Goal: Task Accomplishment & Management: Manage account settings

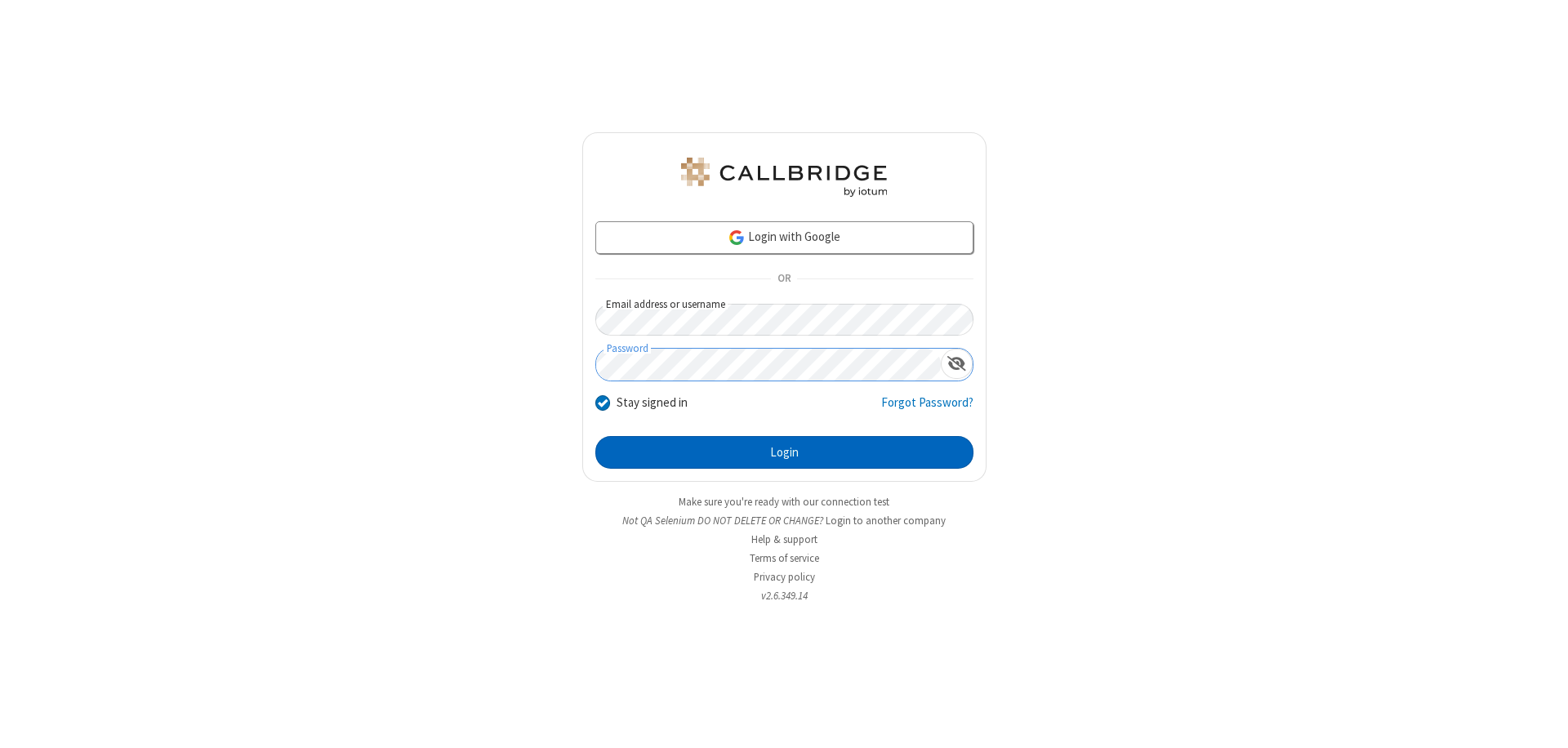
click at [784, 453] on button "Login" at bounding box center [784, 452] width 378 height 32
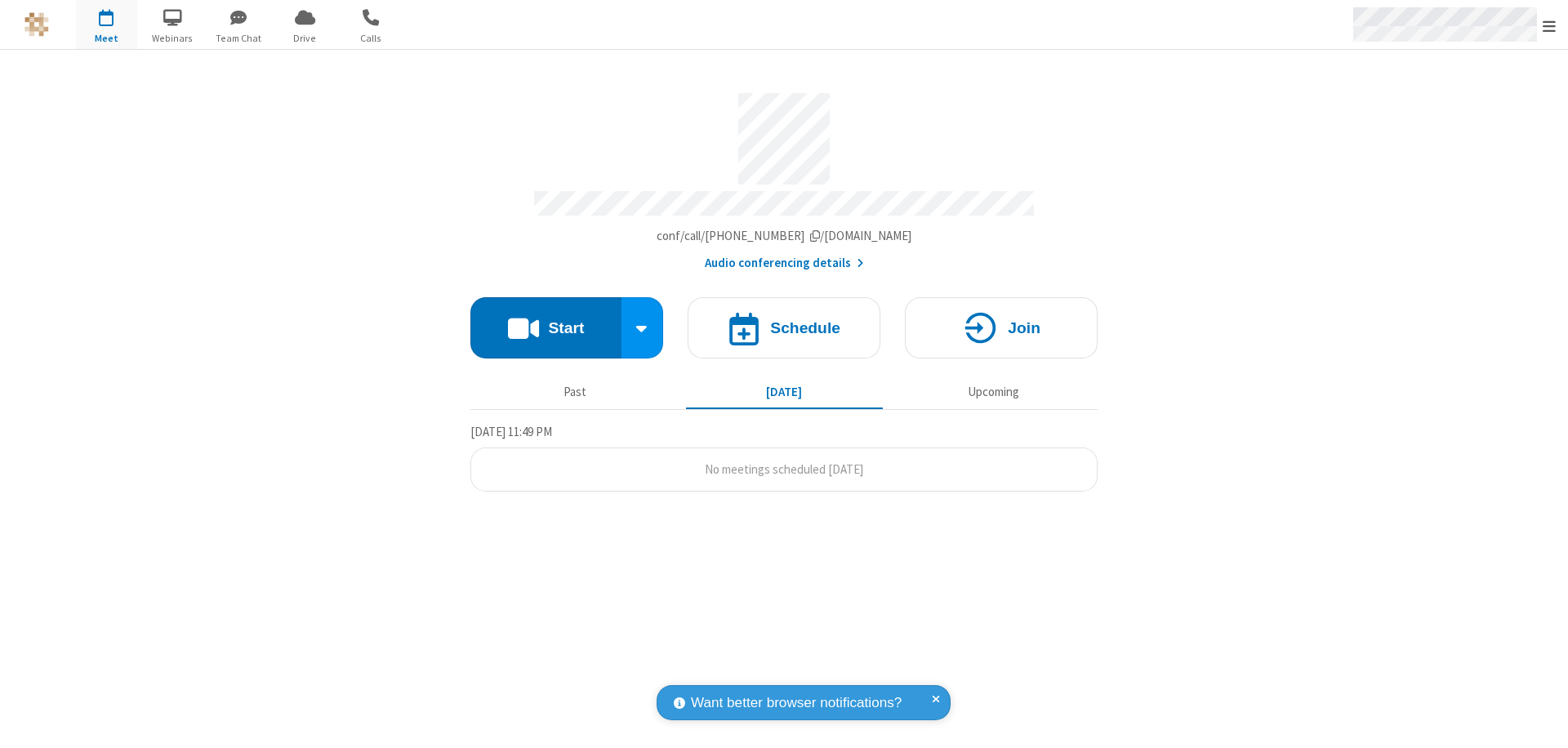
click at [1550, 26] on span "Open menu" at bounding box center [1550, 27] width 13 height 17
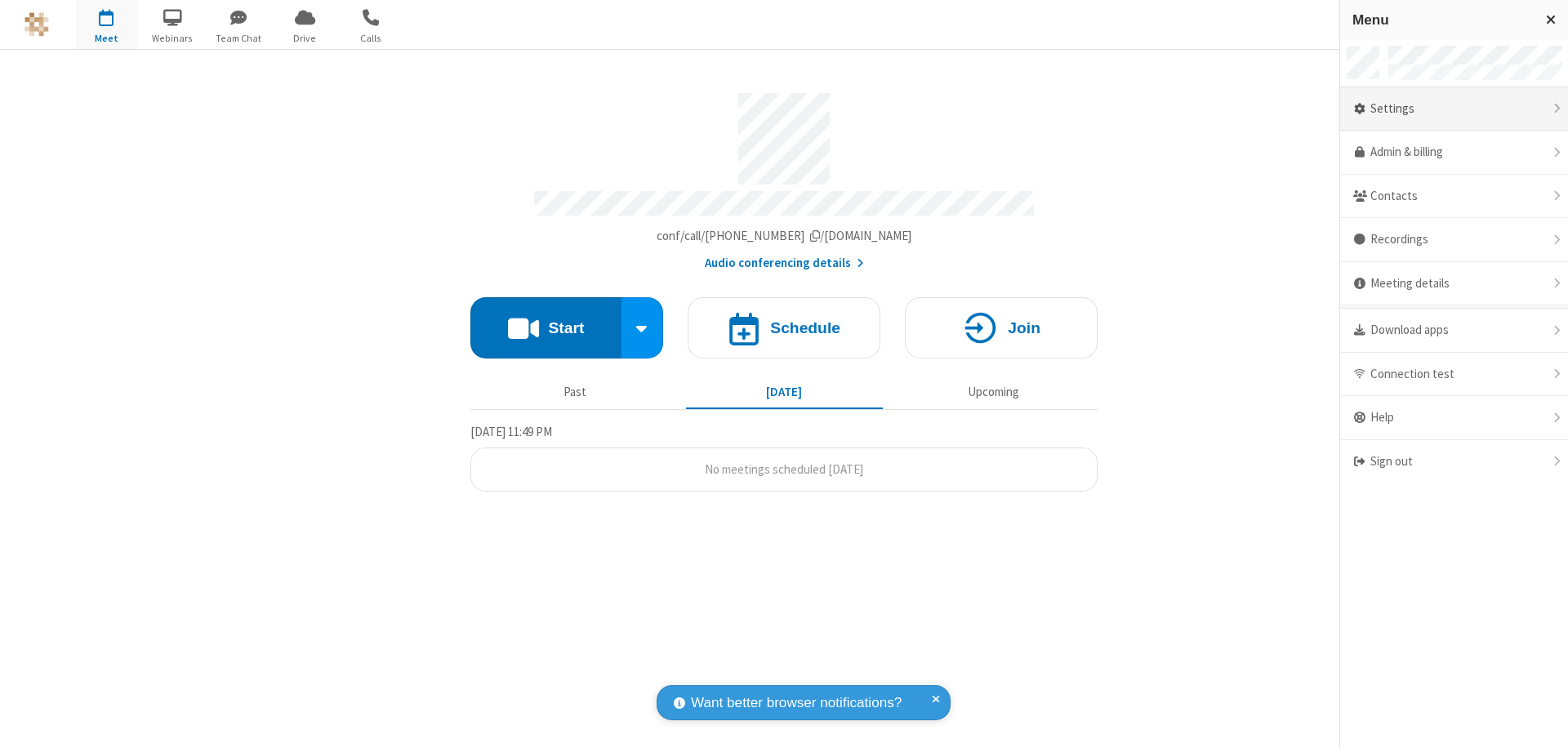
click at [1454, 109] on div "Settings" at bounding box center [1454, 109] width 228 height 44
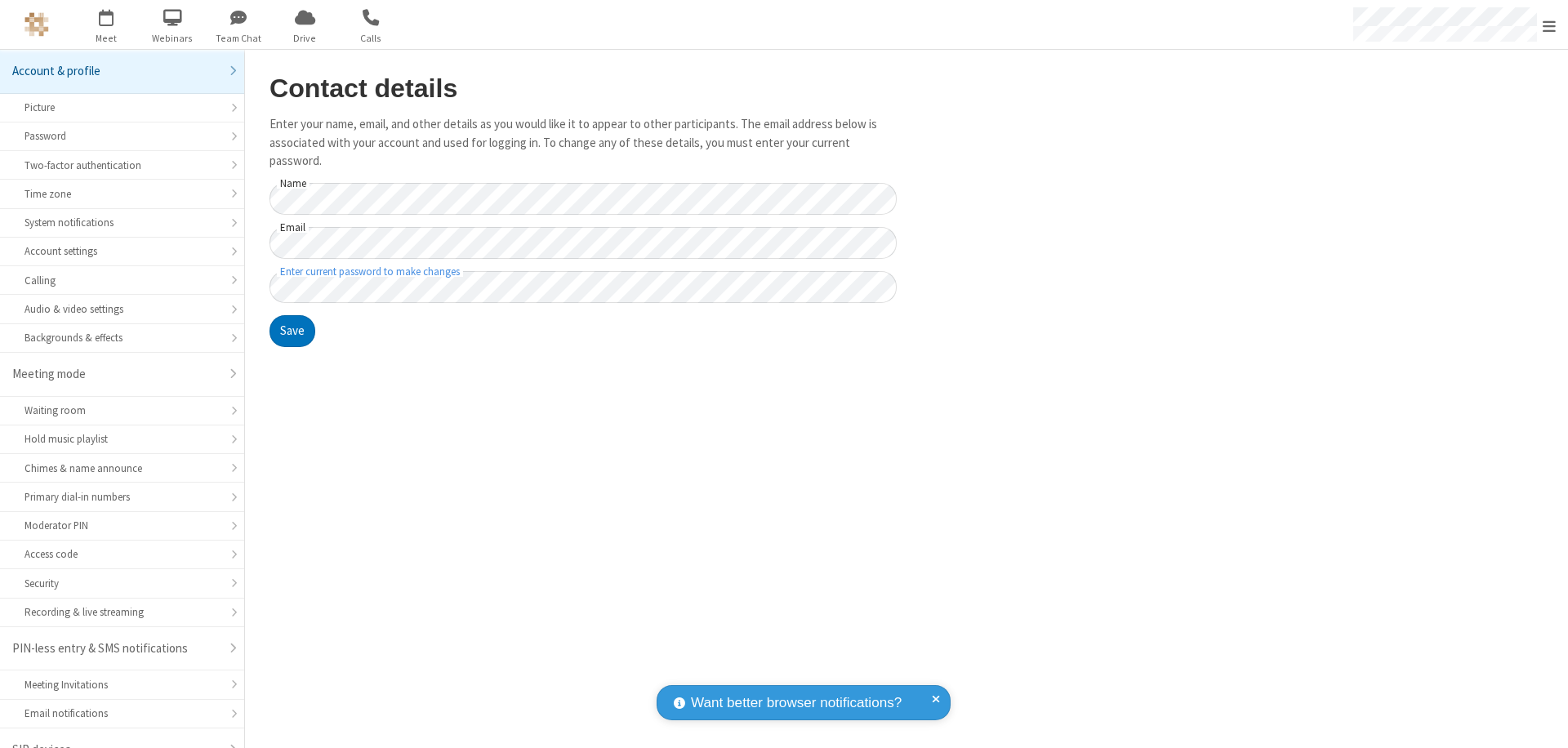
scroll to position [23, 0]
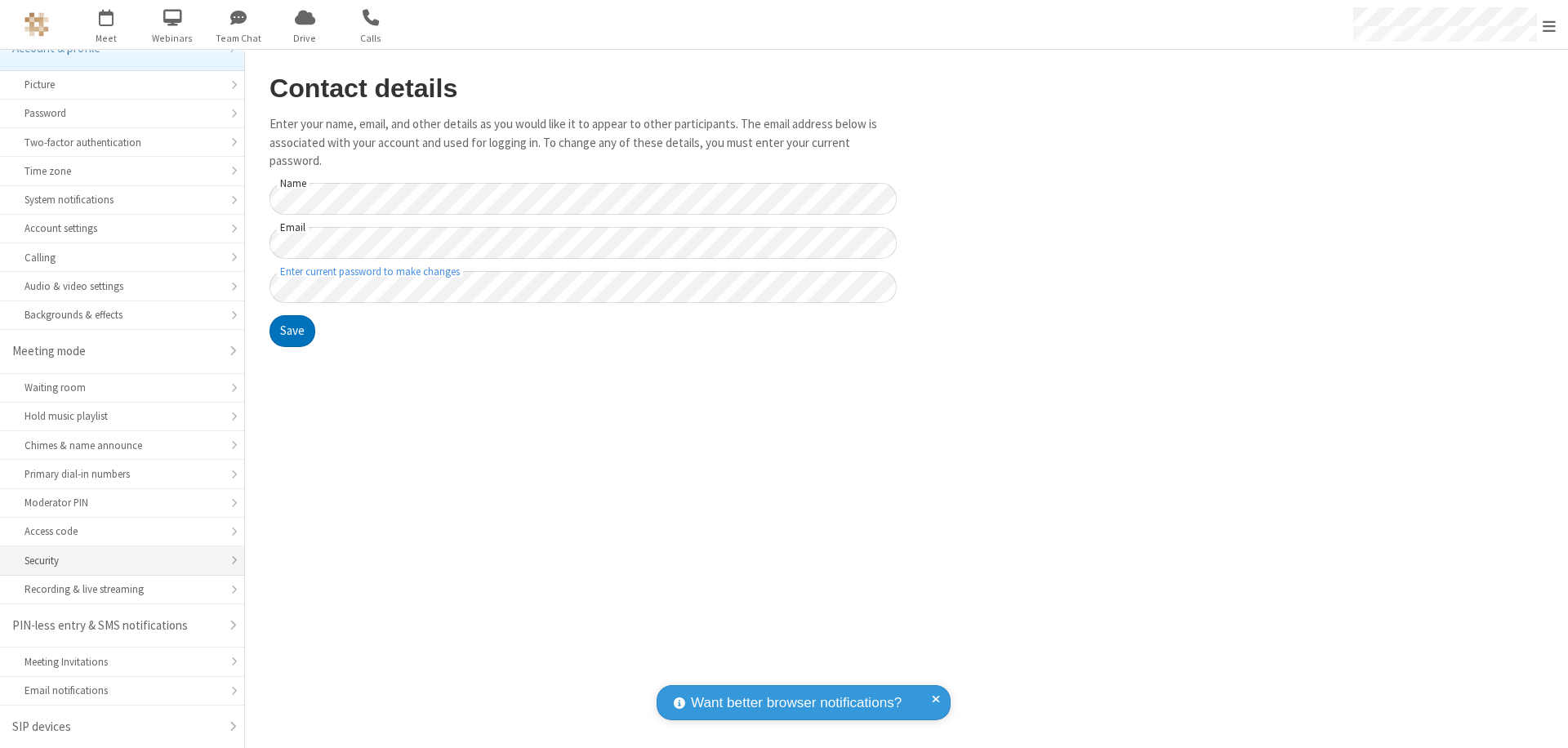
click at [116, 561] on div "Security" at bounding box center [122, 561] width 195 height 16
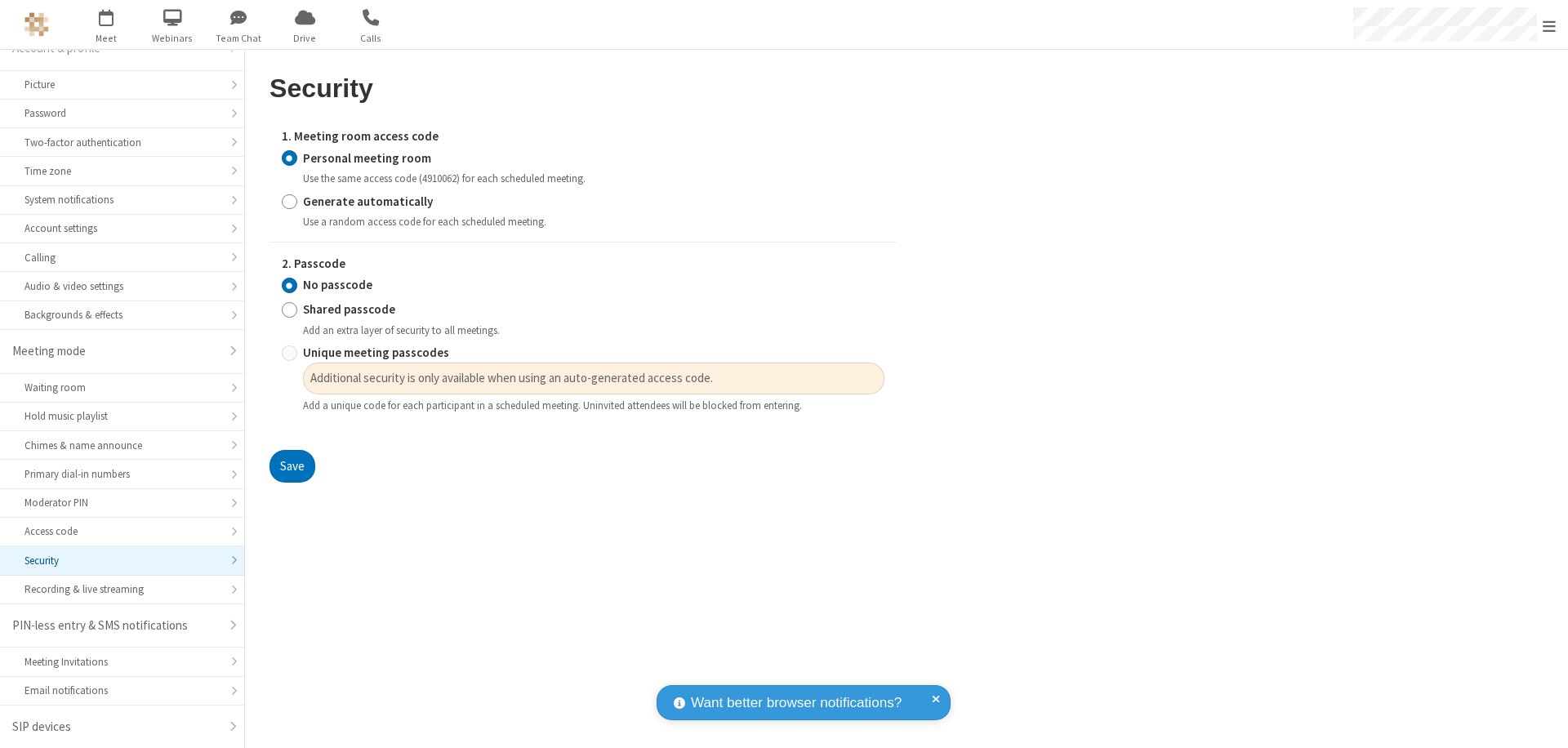
click at [289, 201] on input "Generate automatically" at bounding box center [289, 201] width 16 height 17
radio input "true"
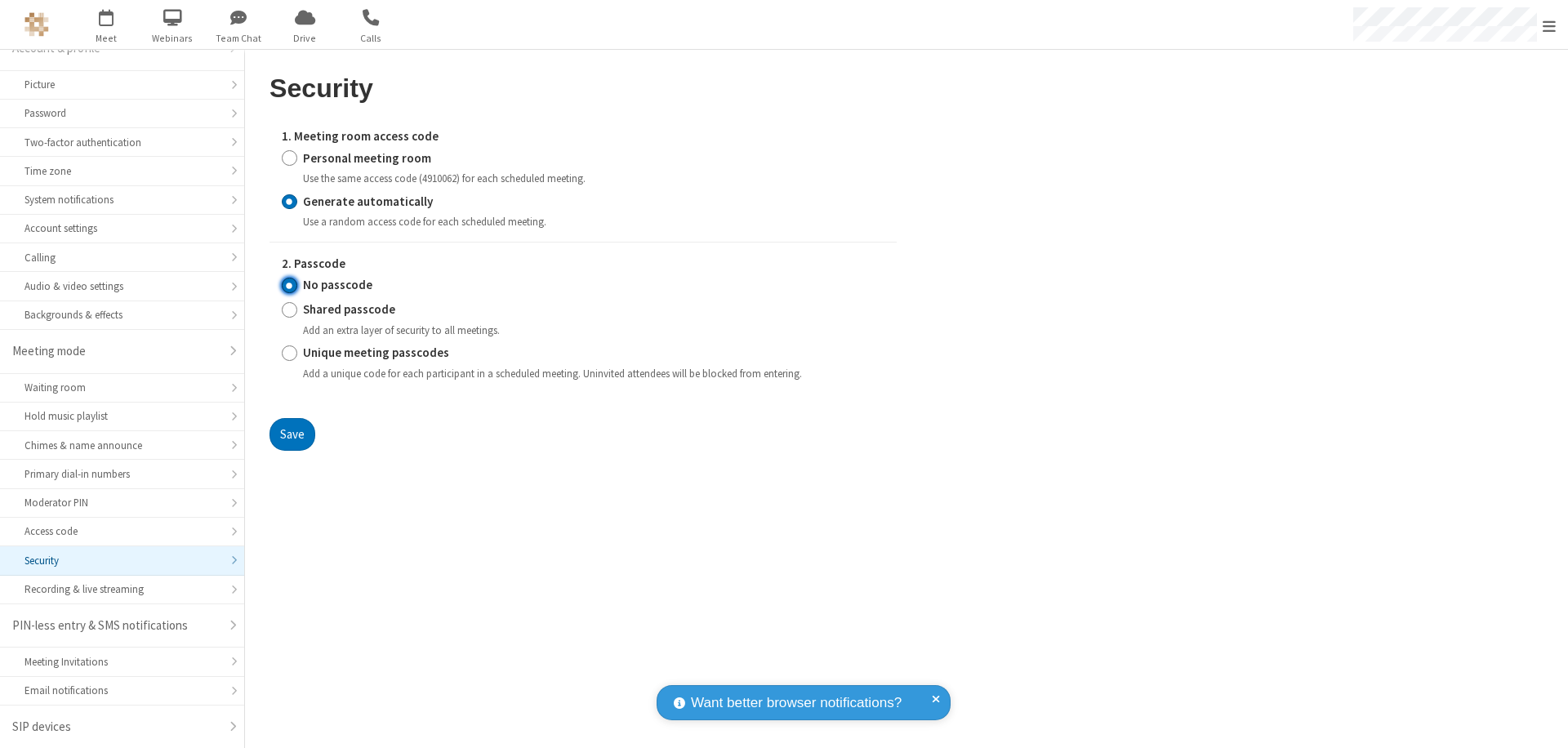
click at [289, 285] on input "No passcode" at bounding box center [289, 285] width 16 height 17
click at [292, 434] on button "Save" at bounding box center [292, 434] width 46 height 32
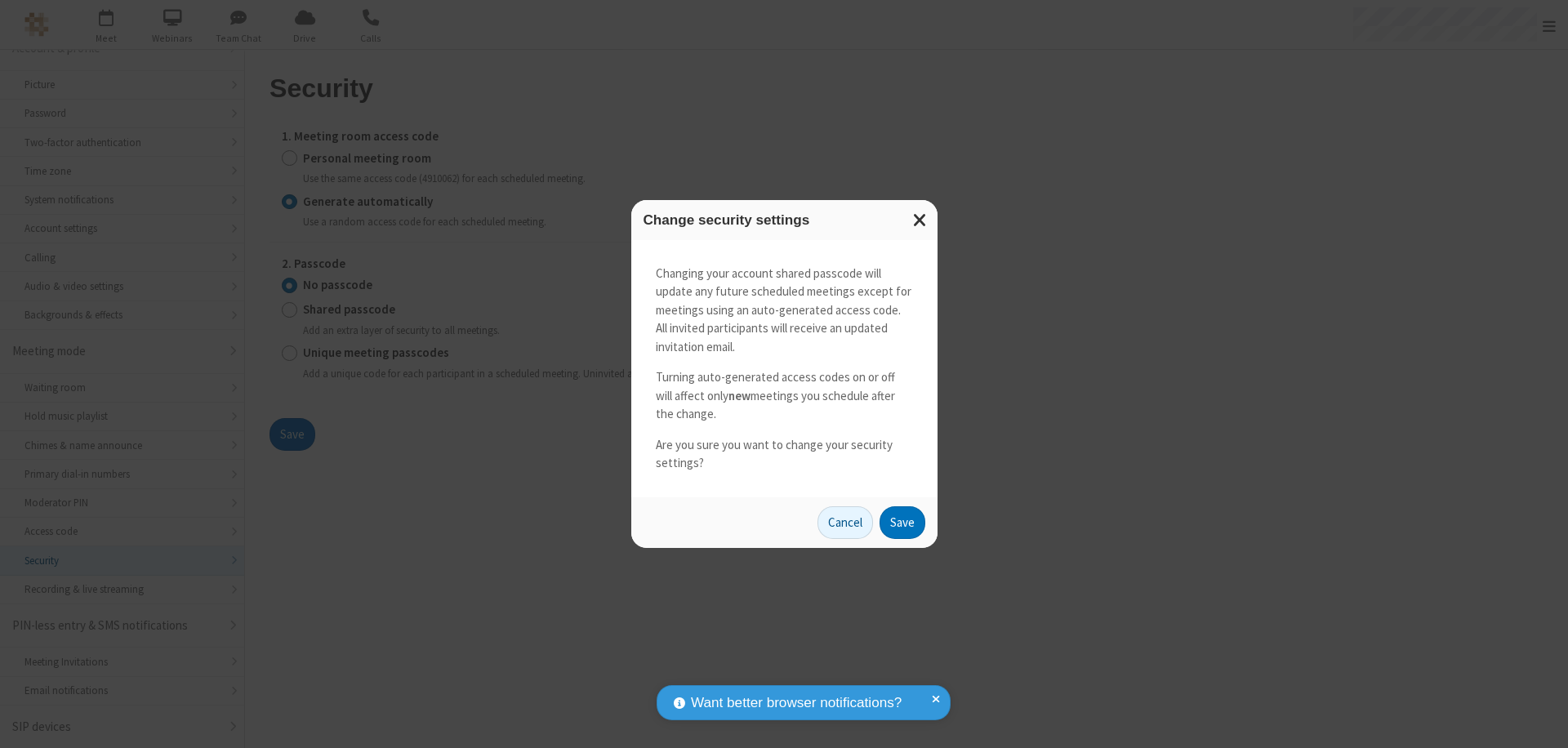
click at [902, 522] on button "Save" at bounding box center [902, 522] width 46 height 32
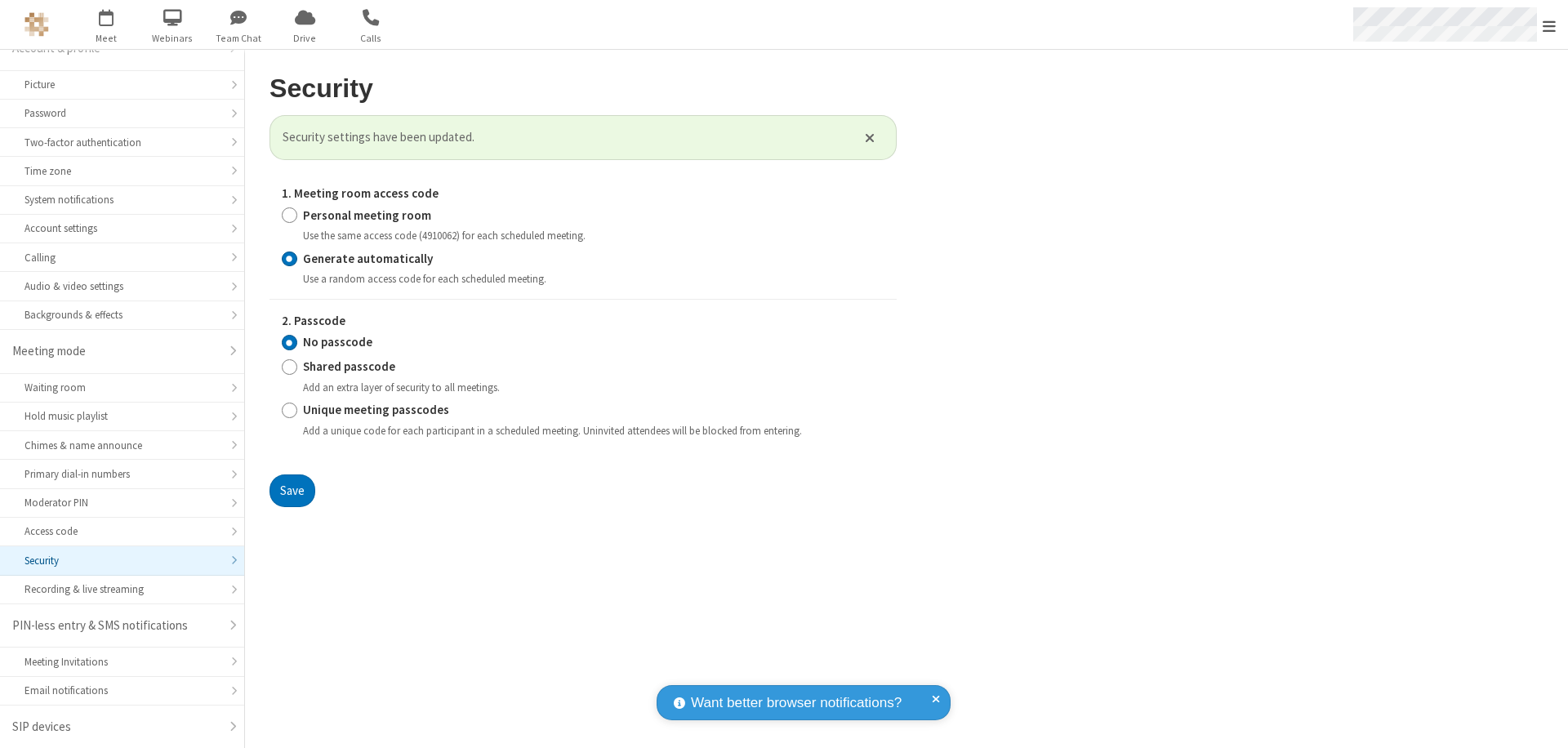
click at [1550, 26] on span "Open menu" at bounding box center [1550, 27] width 13 height 17
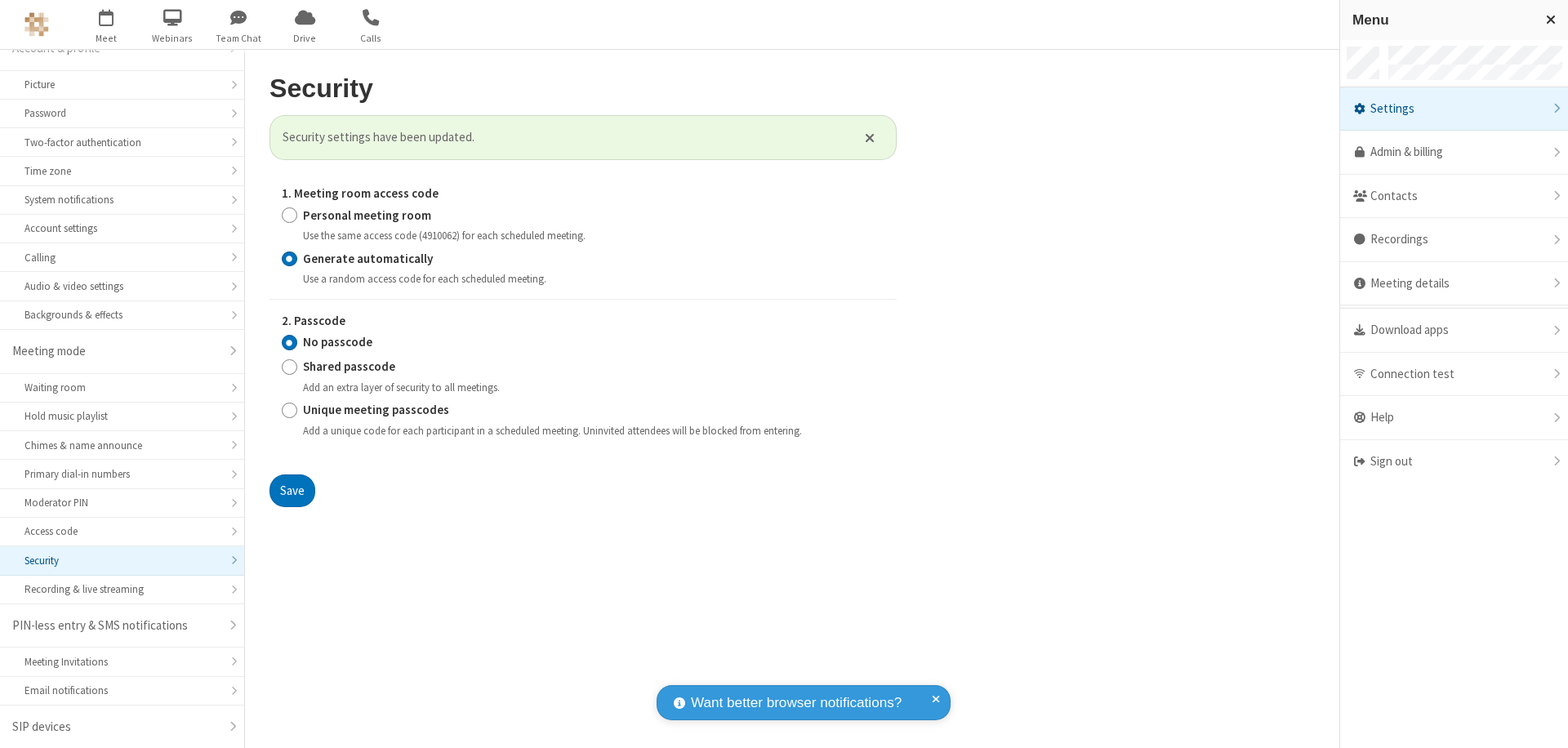
click at [106, 25] on span "button" at bounding box center [107, 17] width 61 height 27
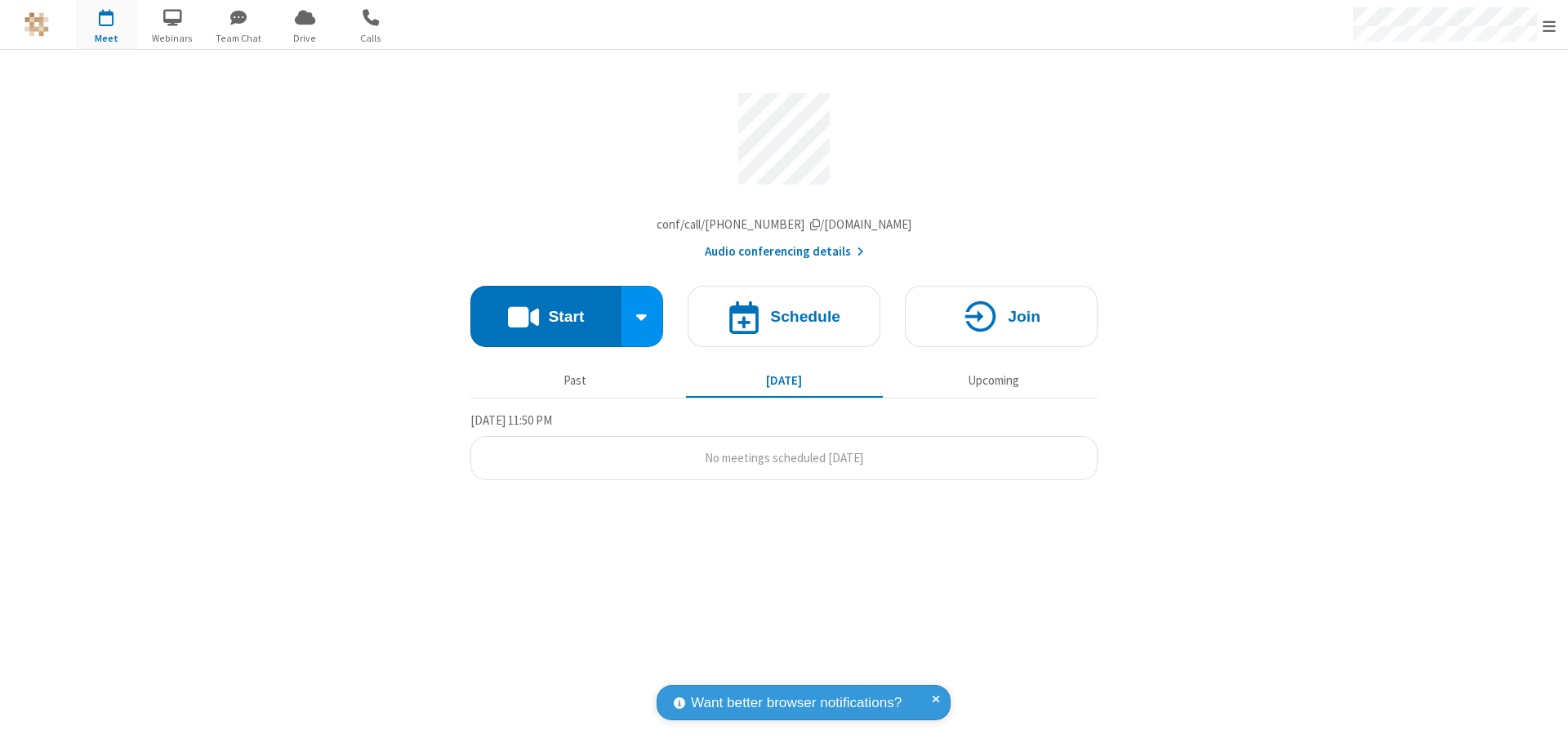
click at [784, 320] on h4 "Schedule" at bounding box center [805, 316] width 70 height 16
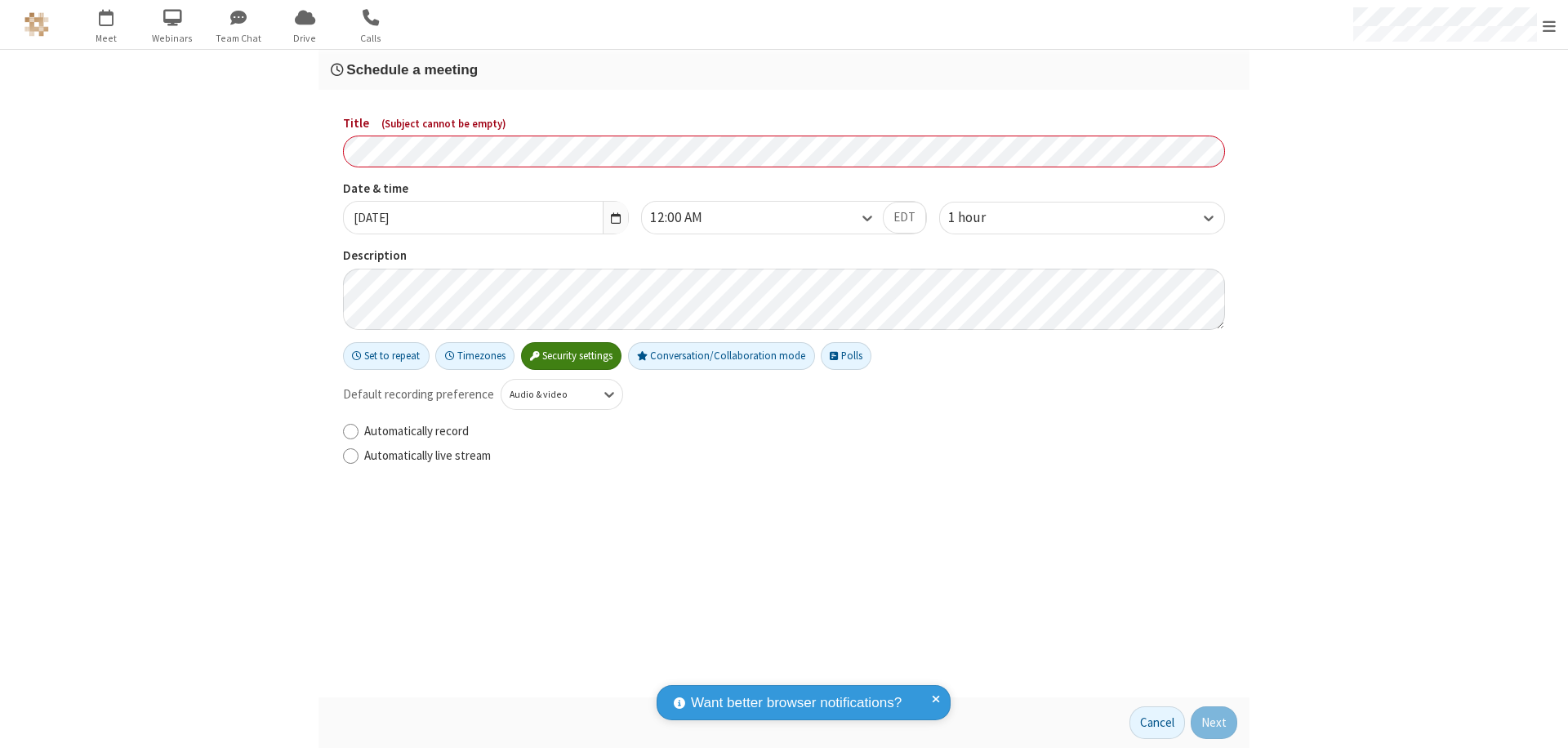
click at [784, 70] on h3 "Schedule a meeting" at bounding box center [784, 70] width 906 height 16
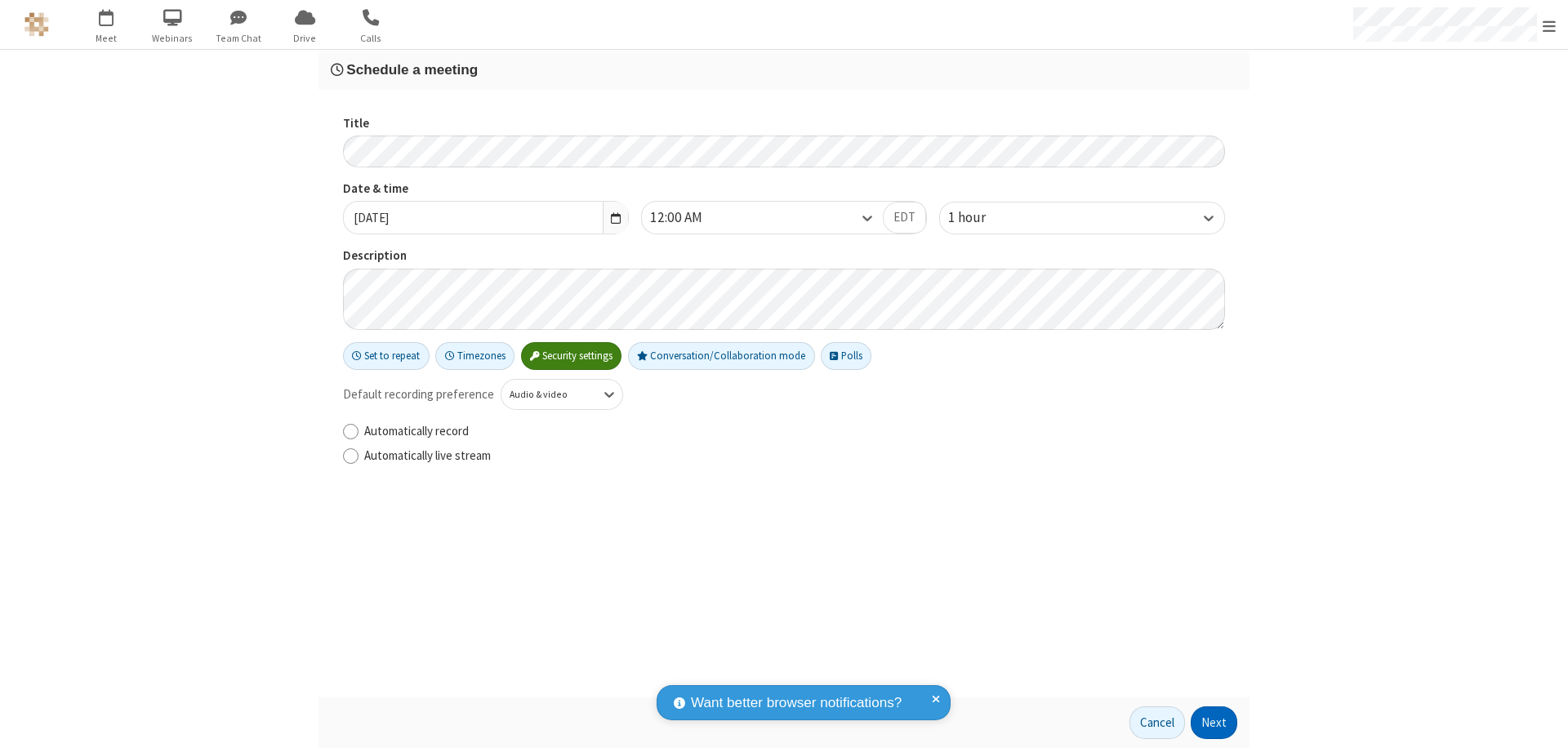
click at [1215, 723] on button "Next" at bounding box center [1214, 722] width 46 height 32
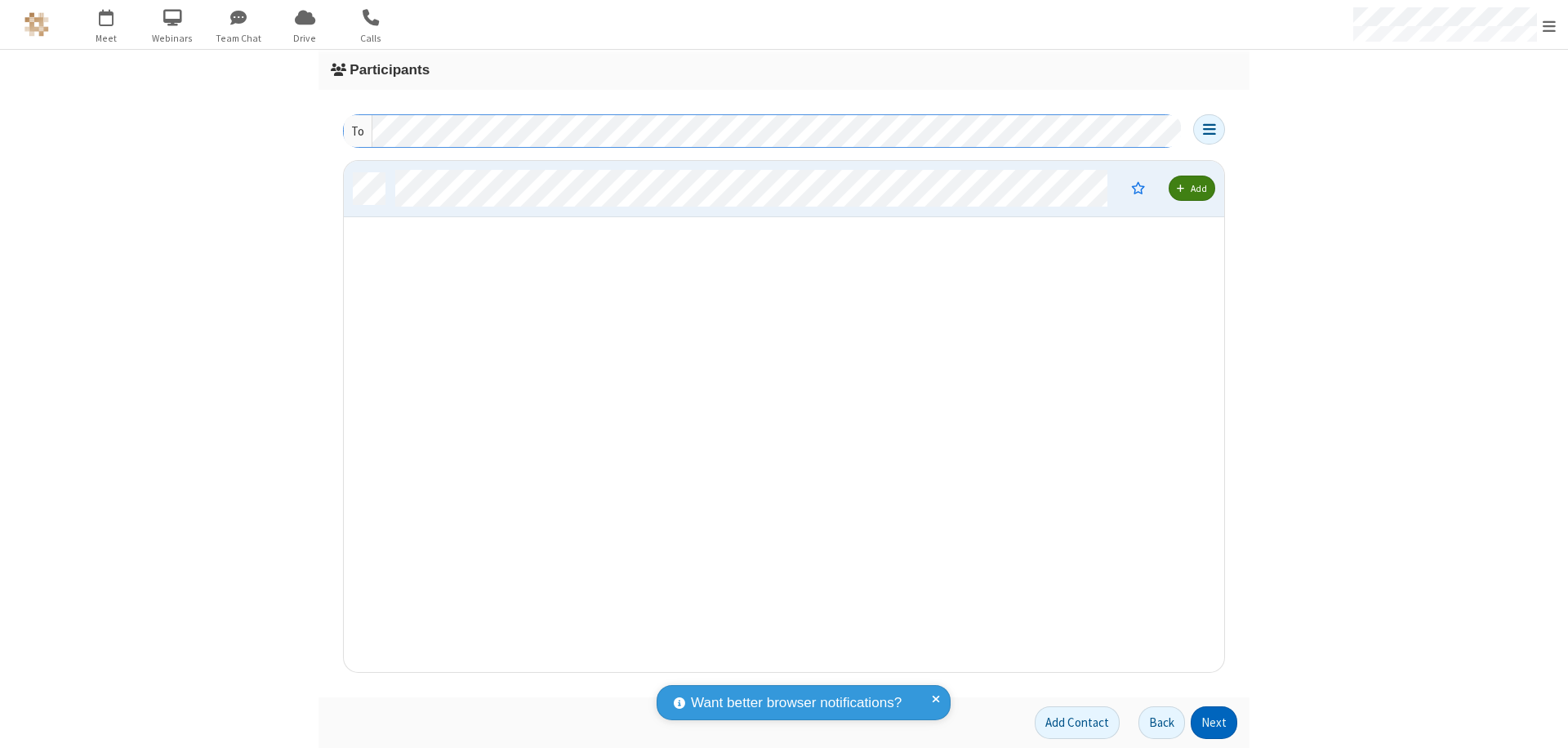
click at [1215, 723] on button "Next" at bounding box center [1214, 722] width 46 height 32
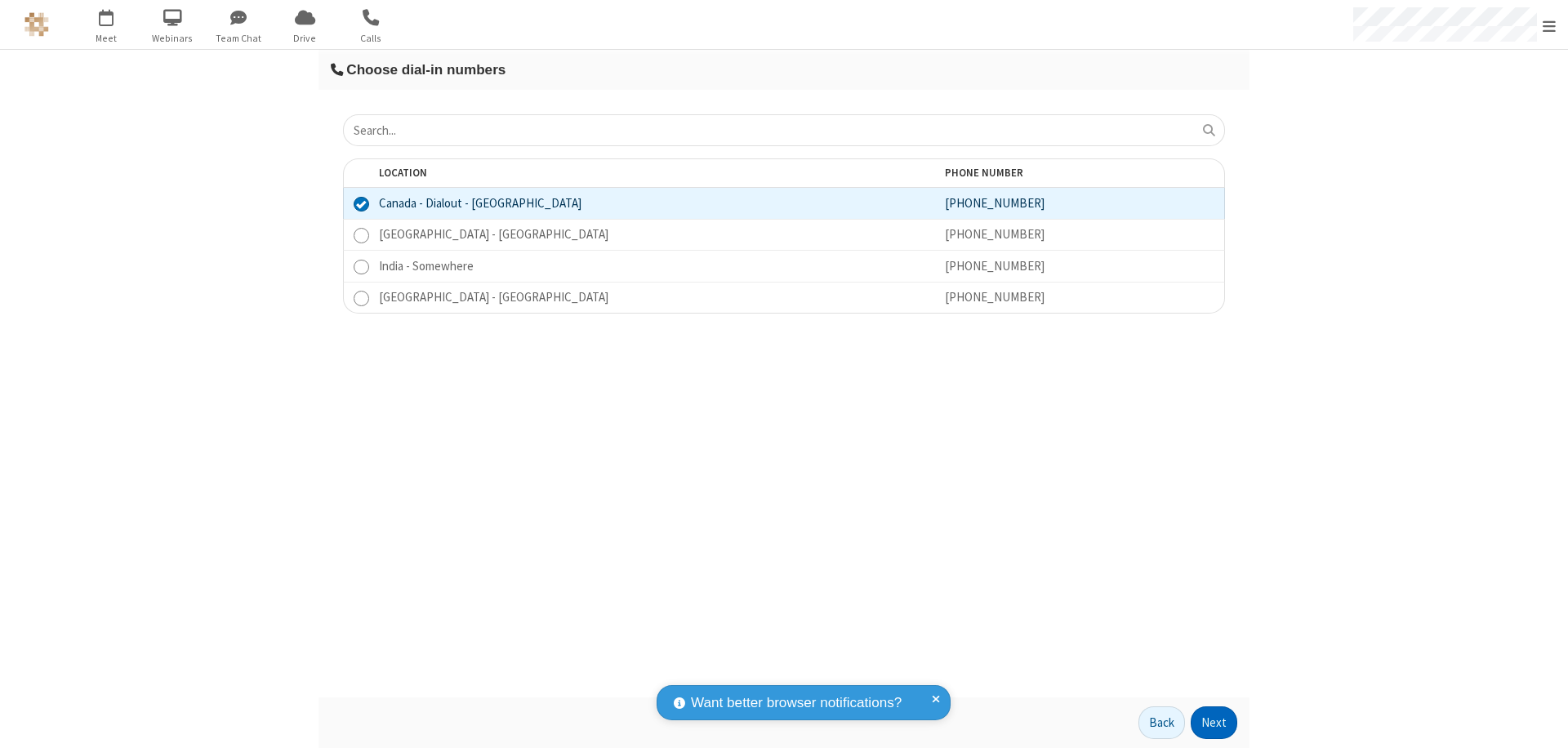
click at [1215, 723] on button "Next" at bounding box center [1214, 722] width 46 height 32
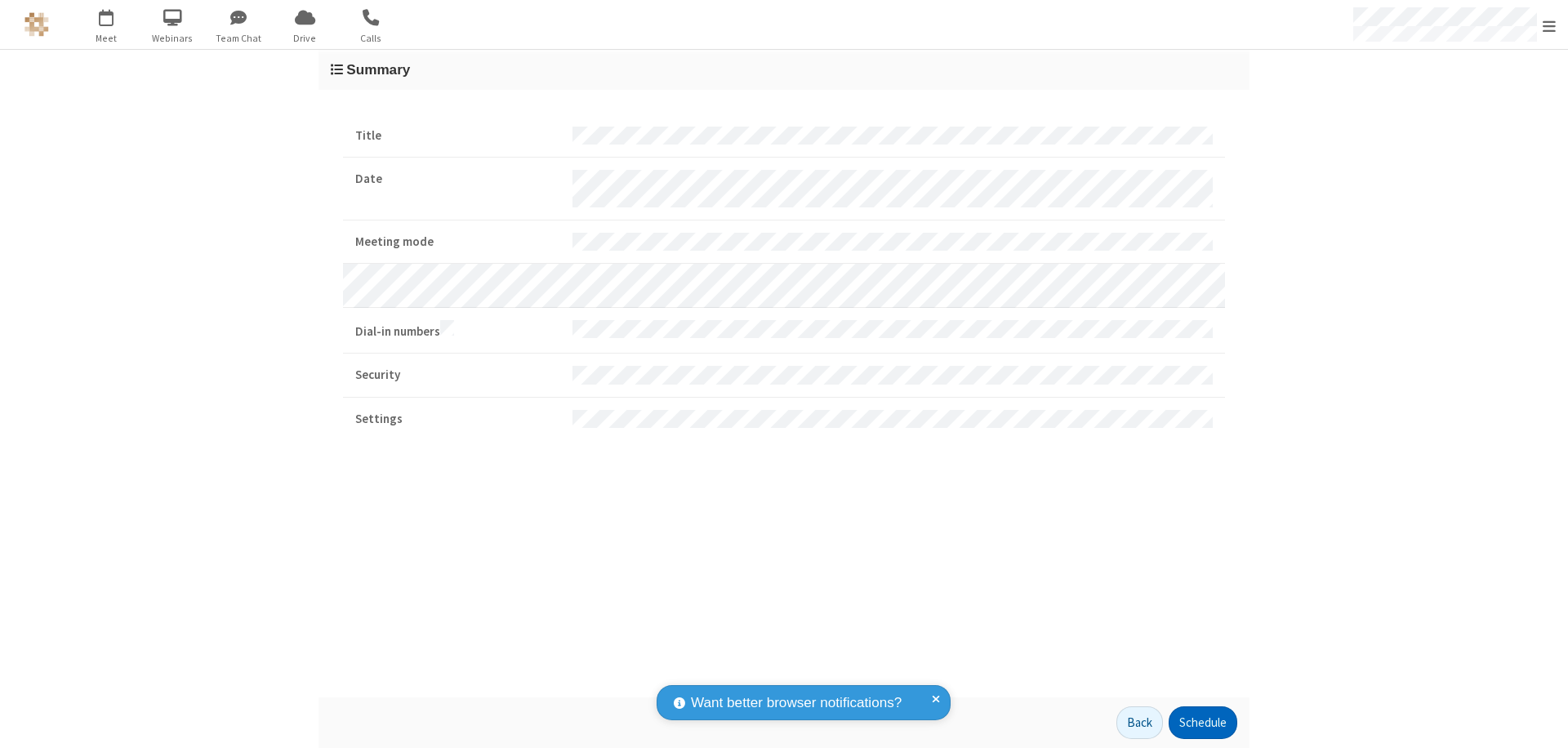
click at [1202, 723] on button "Schedule" at bounding box center [1203, 722] width 69 height 32
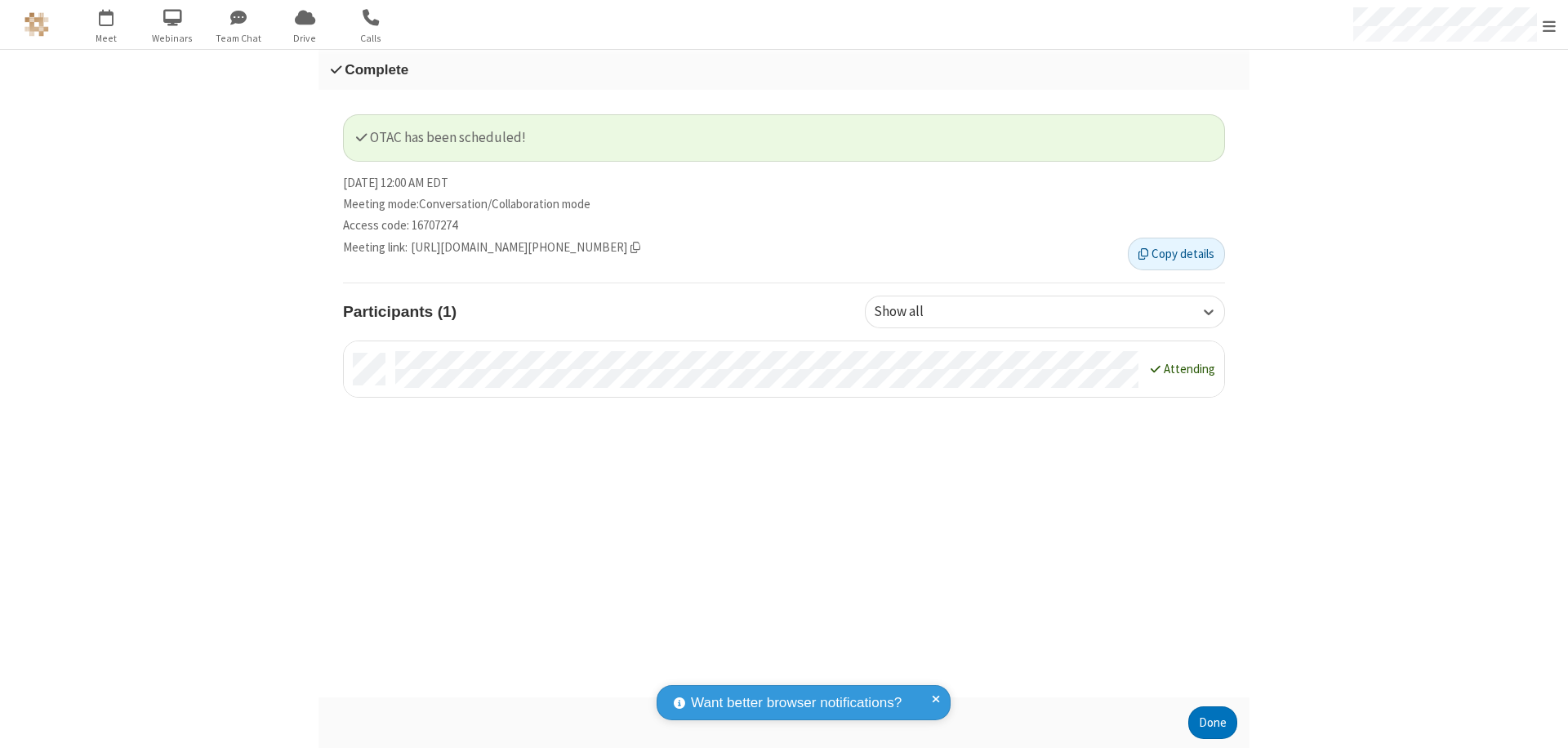
click at [1213, 723] on button "Done" at bounding box center [1212, 722] width 49 height 32
